Goal: Information Seeking & Learning: Learn about a topic

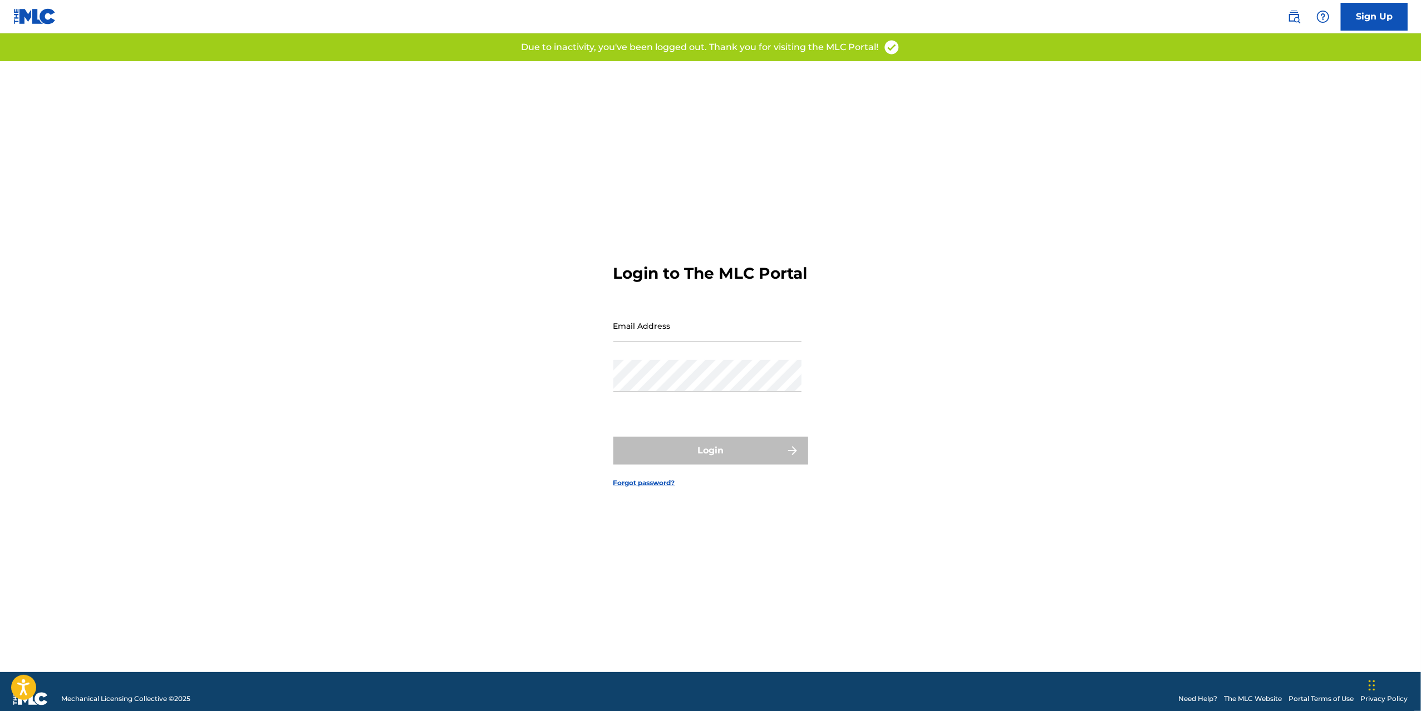
type input "[PERSON_NAME][EMAIL_ADDRESS][DOMAIN_NAME]"
click at [707, 449] on div "Login" at bounding box center [710, 451] width 195 height 28
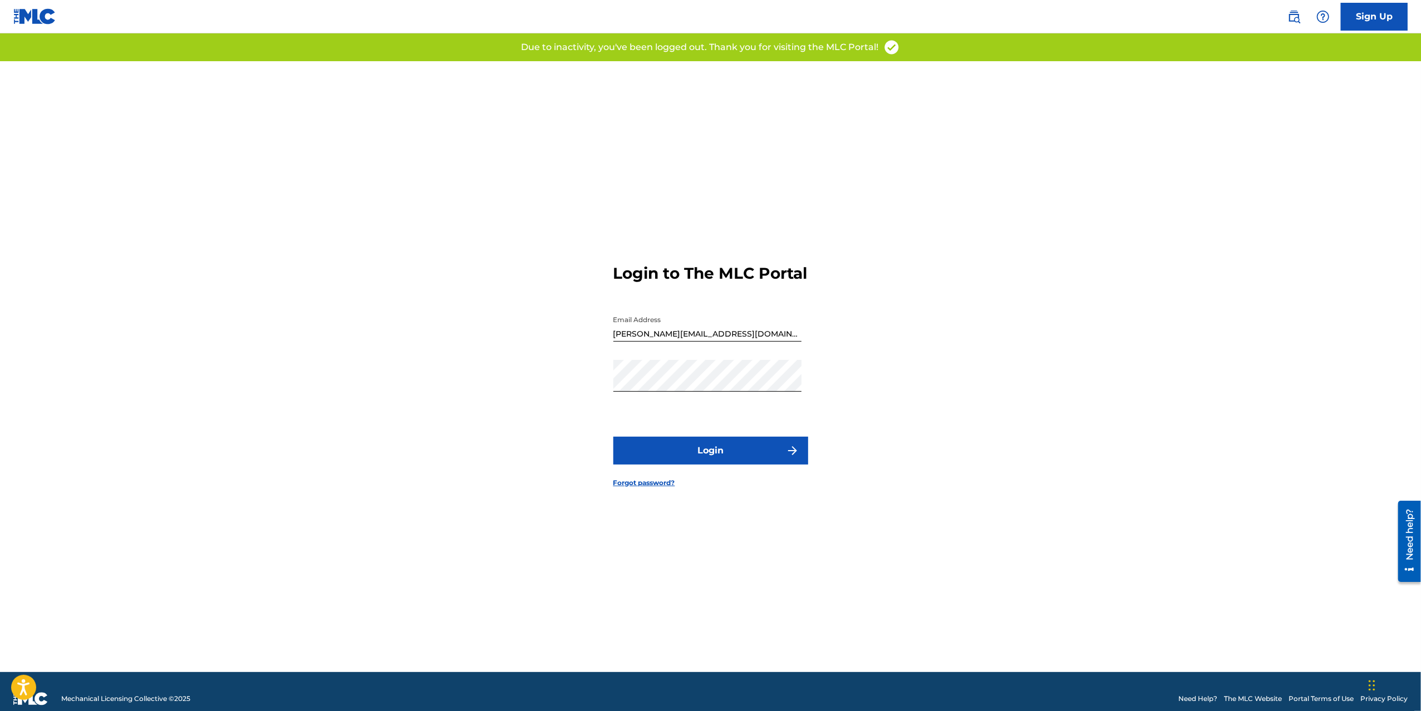
click at [708, 464] on button "Login" at bounding box center [710, 451] width 195 height 28
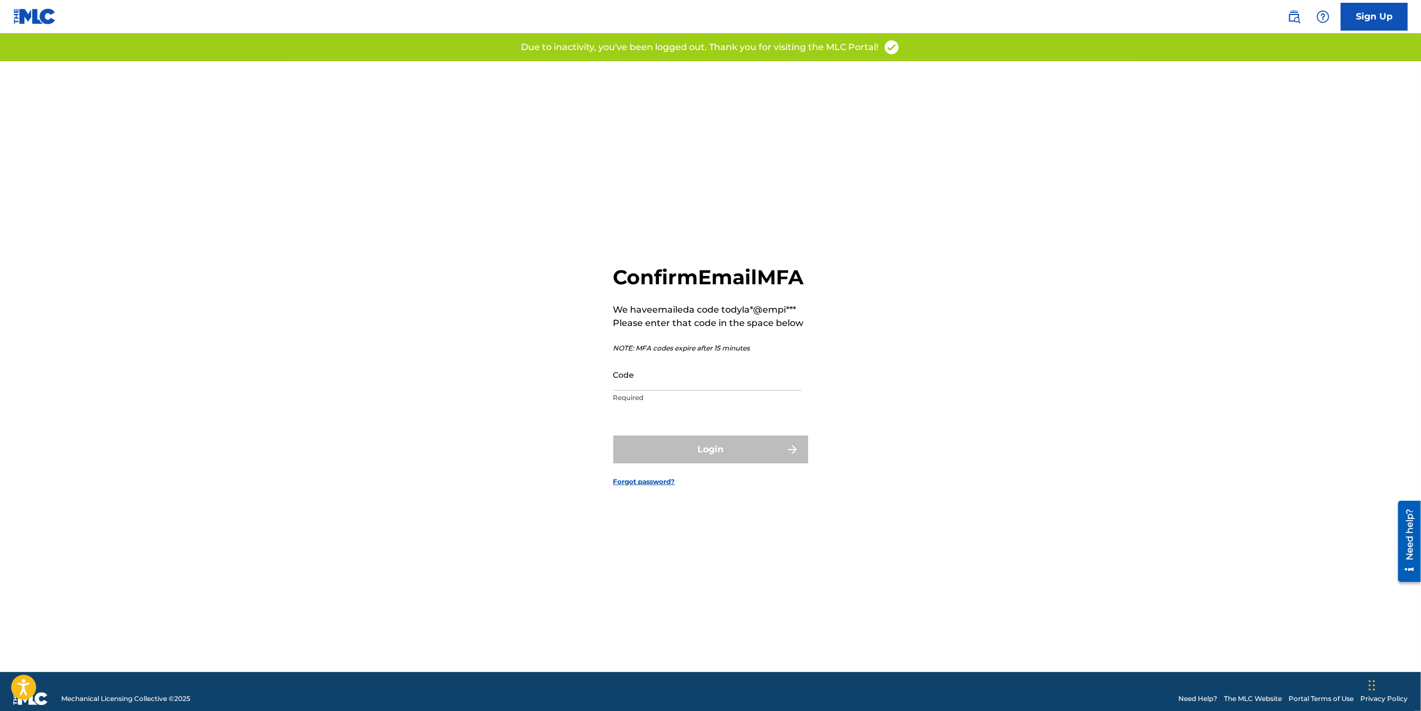
click at [687, 386] on input "Code" at bounding box center [707, 375] width 188 height 32
drag, startPoint x: 393, startPoint y: 253, endPoint x: 294, endPoint y: 270, distance: 100.5
click at [383, 253] on div "Confirm Email MFA We have emailed a code to dyla*@empi*** Please enter that cod…" at bounding box center [710, 366] width 779 height 611
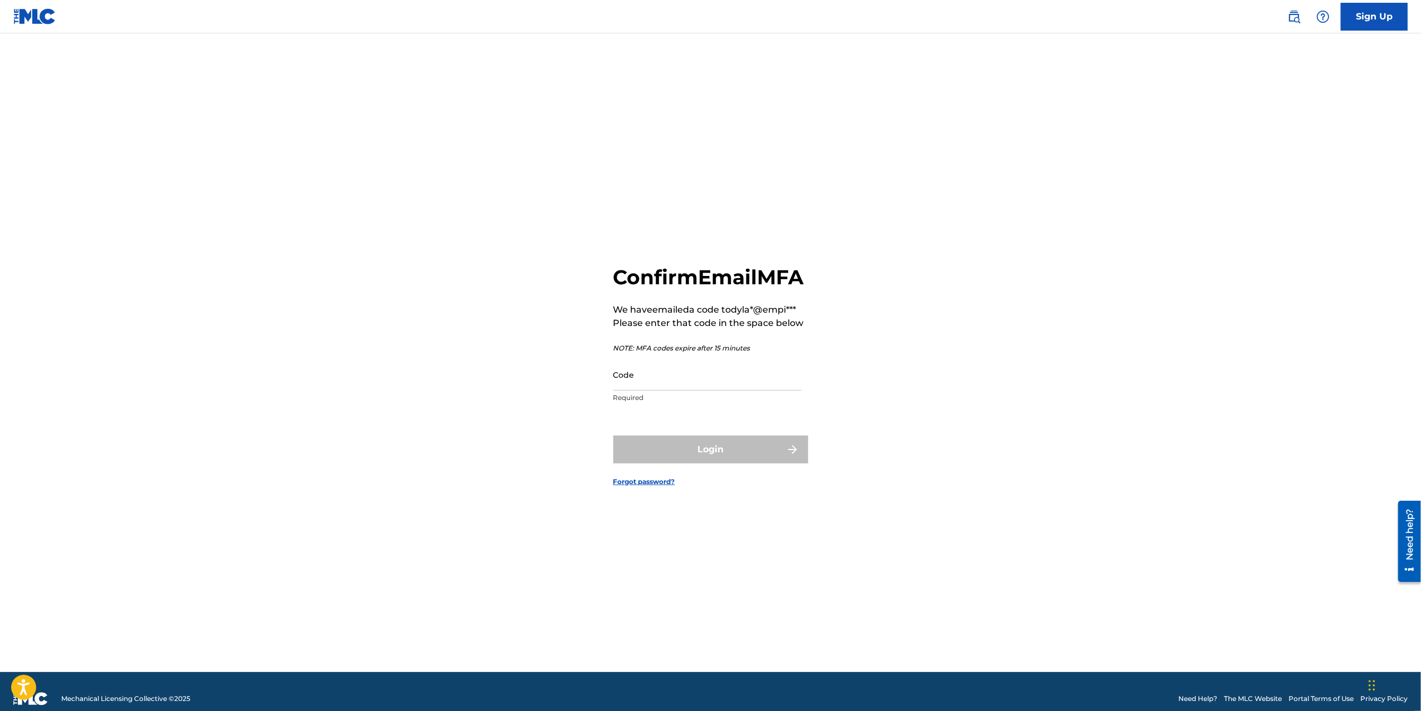
click at [650, 391] on input "Code" at bounding box center [707, 375] width 188 height 32
paste input "700244"
type input "700244"
click at [702, 461] on button "Login" at bounding box center [710, 450] width 195 height 28
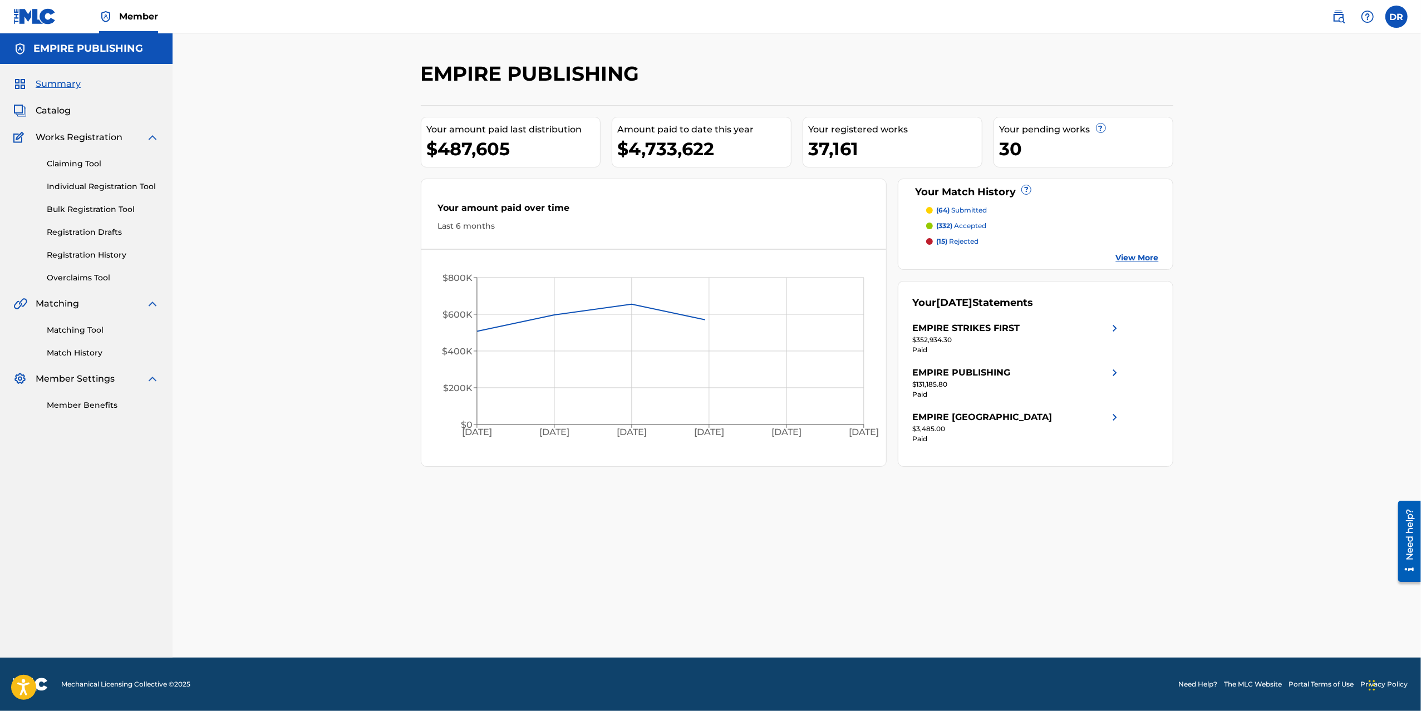
click at [48, 108] on span "Catalog" at bounding box center [53, 110] width 35 height 13
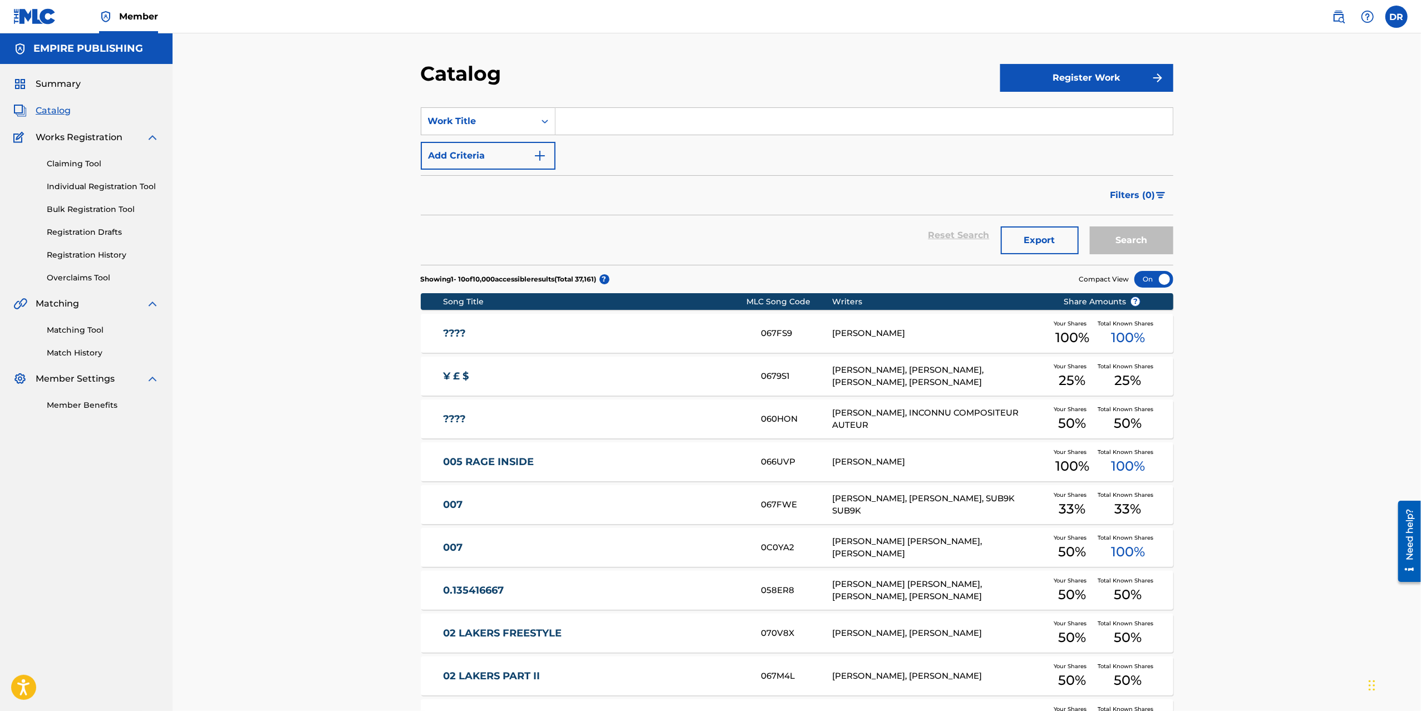
click at [1048, 243] on button "Export" at bounding box center [1040, 240] width 78 height 28
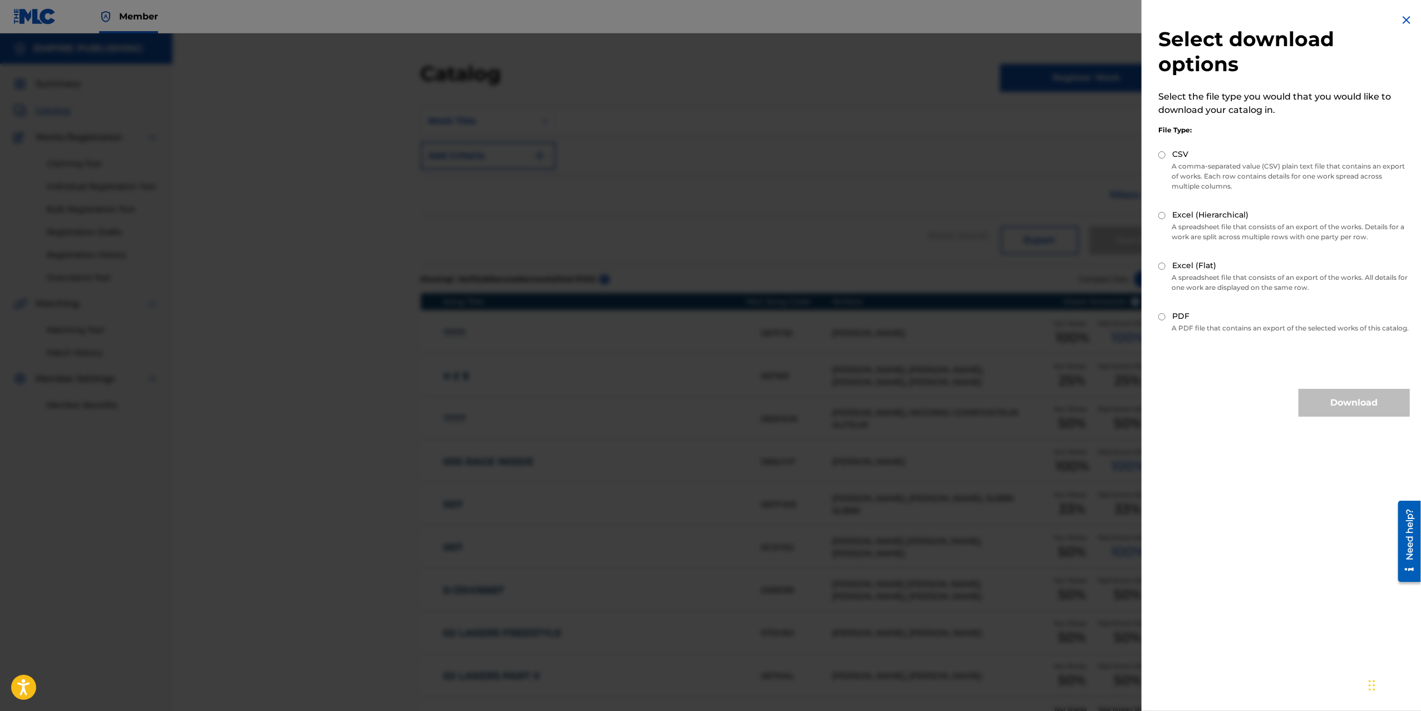
click at [1400, 22] on img at bounding box center [1406, 19] width 13 height 13
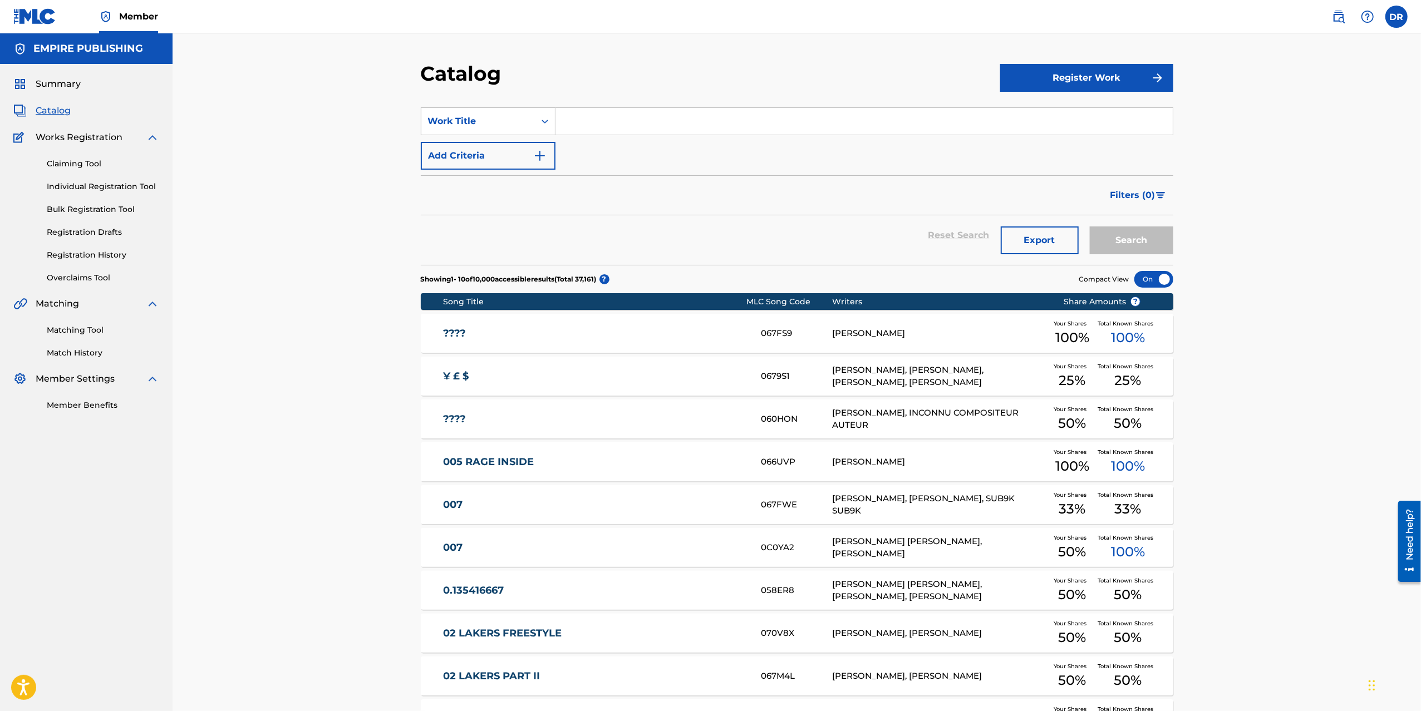
click at [803, 82] on div "Catalog" at bounding box center [710, 77] width 579 height 33
click at [558, 130] on input "Search Form" at bounding box center [863, 121] width 617 height 27
type input "scatter"
click at [1090, 226] on button "Search" at bounding box center [1131, 240] width 83 height 28
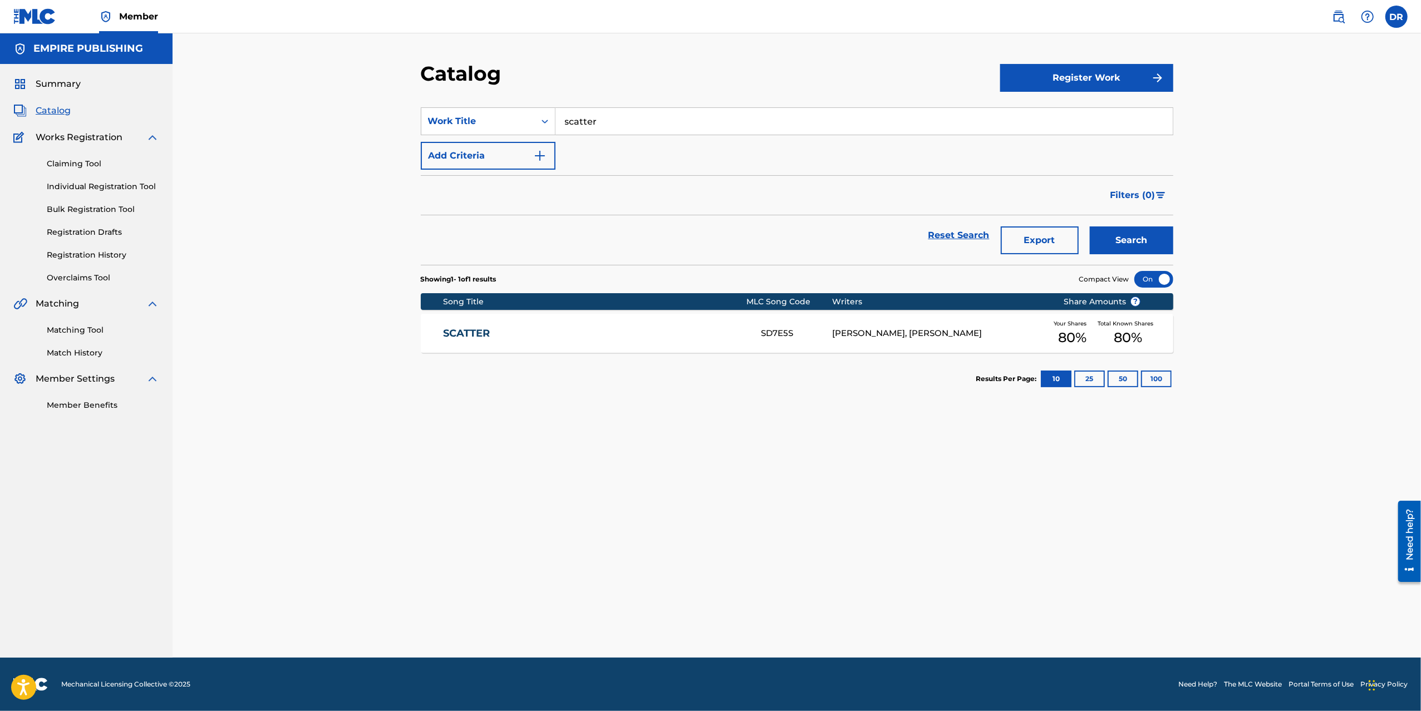
click at [480, 338] on link "SCATTER" at bounding box center [594, 333] width 303 height 13
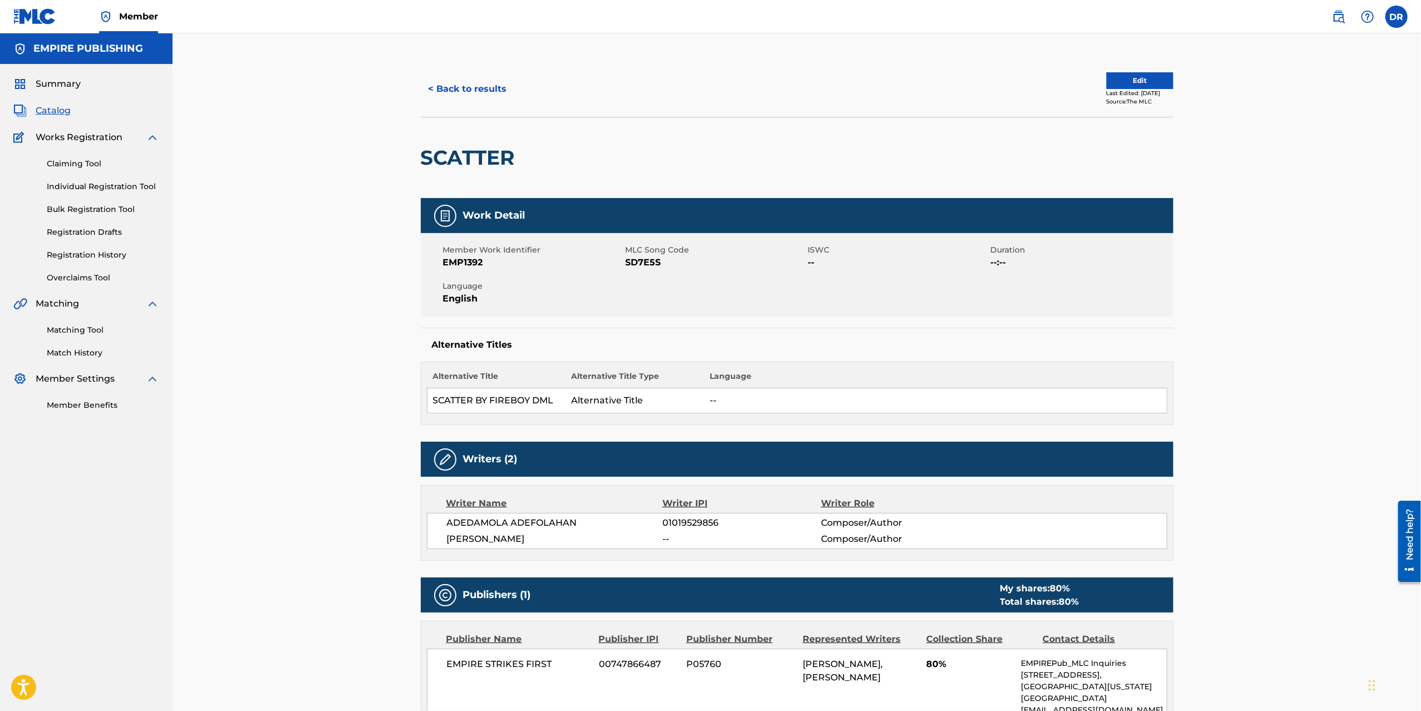
click at [312, 327] on div "< Back to results Edit Last Edited: [DATE] Source: The MLC SCATTER Work Detail …" at bounding box center [797, 614] width 1248 height 1163
